Goal: Task Accomplishment & Management: Complete application form

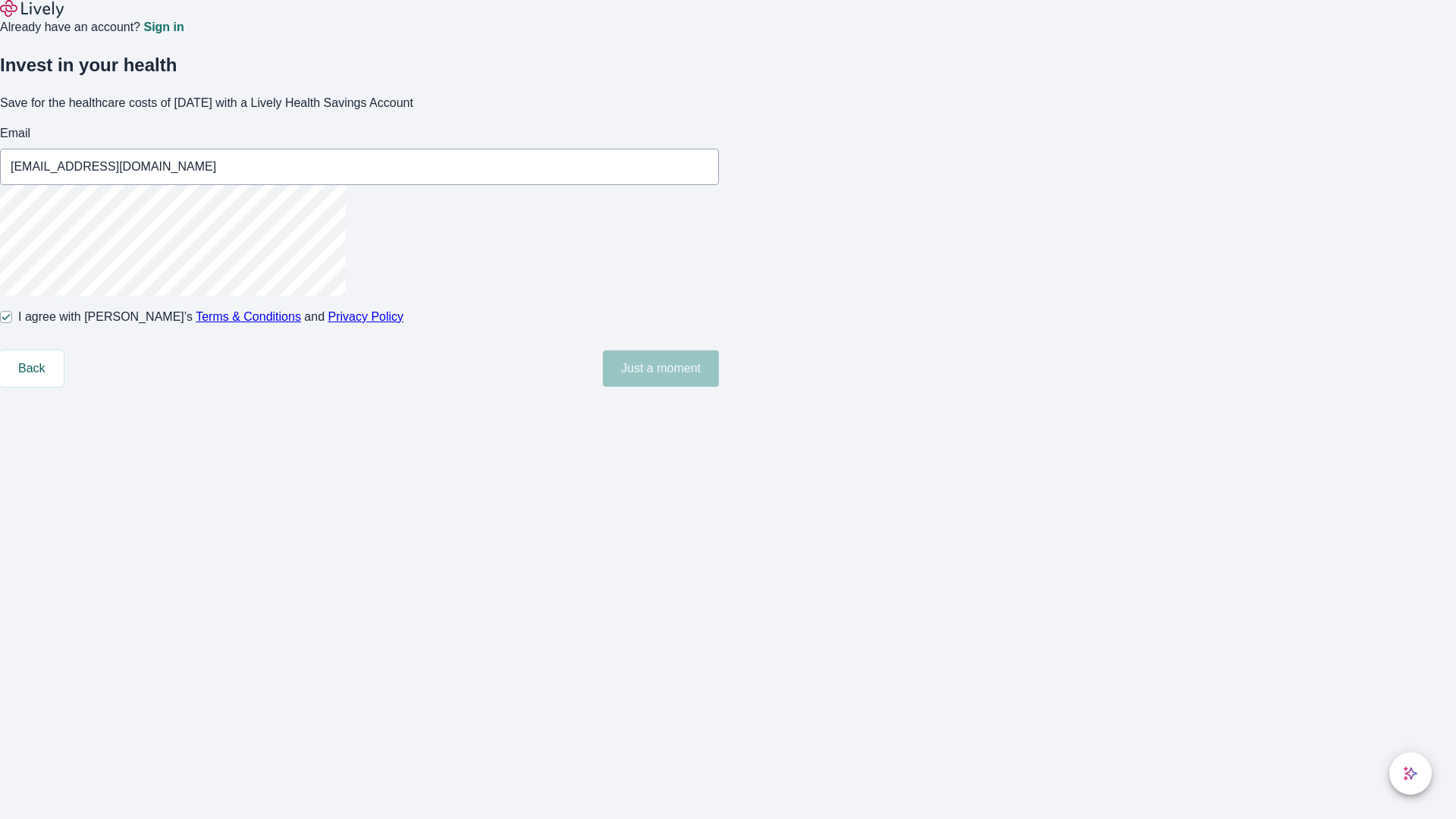
type input "[EMAIL_ADDRESS][DOMAIN_NAME]"
click at [12, 323] on input "I agree with Lively’s Terms & Conditions and Privacy Policy" at bounding box center [6, 317] width 12 height 12
checkbox input "false"
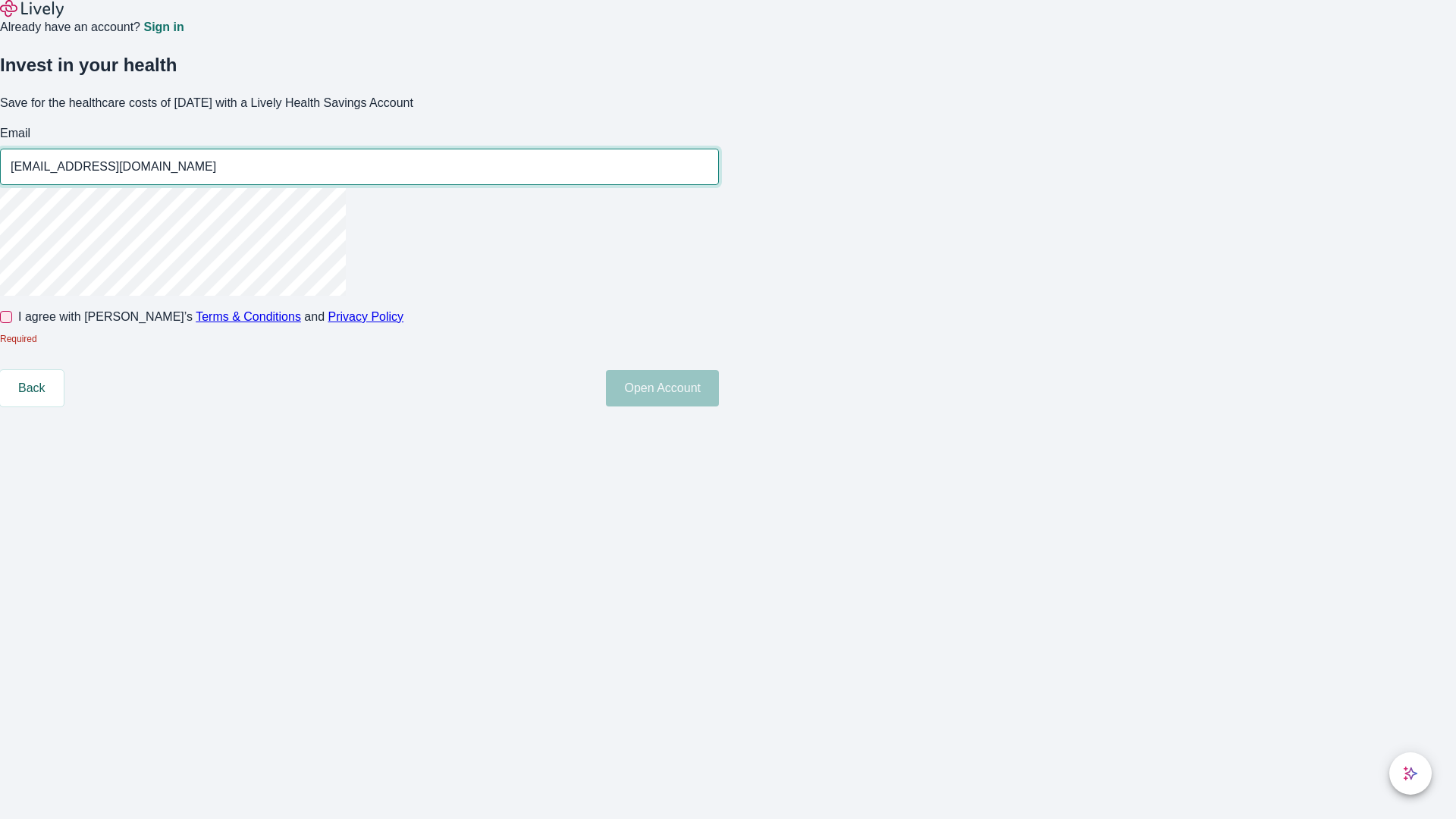
type input "[EMAIL_ADDRESS][DOMAIN_NAME]"
click at [12, 323] on input "I agree with Lively’s Terms & Conditions and Privacy Policy" at bounding box center [6, 317] width 12 height 12
checkbox input "true"
click at [720, 407] on button "Open Account" at bounding box center [662, 388] width 113 height 37
